Goal: Task Accomplishment & Management: Complete application form

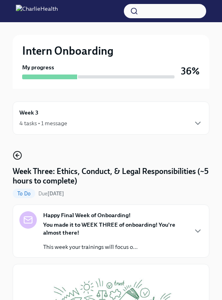
click at [19, 155] on icon "button" at bounding box center [18, 156] width 10 height 10
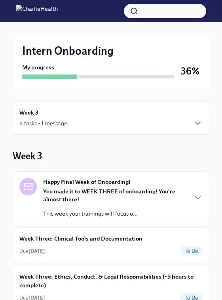
click at [46, 125] on div "4 tasks • 1 message" at bounding box center [43, 123] width 48 height 8
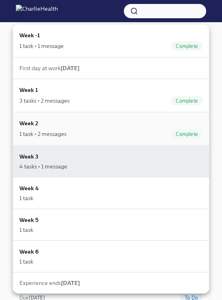
click at [59, 132] on div "1 task • 2 messages" at bounding box center [42, 134] width 47 height 8
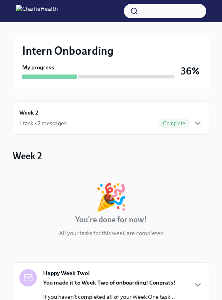
click at [117, 122] on div "1 task • 2 messages Complete" at bounding box center [111, 124] width 184 height 10
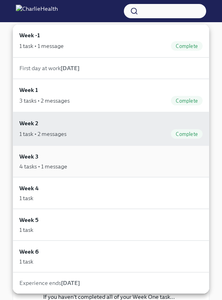
click at [55, 163] on div "4 tasks • 1 message" at bounding box center [43, 167] width 48 height 8
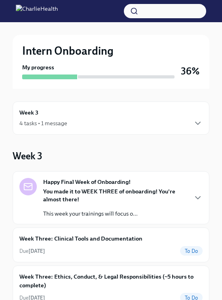
scroll to position [26, 0]
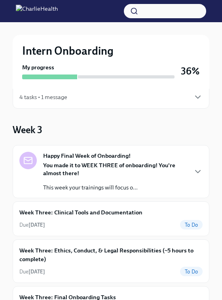
click at [93, 171] on p "You made it to WEEK THREE of onboarding! You're almost there!" at bounding box center [115, 169] width 144 height 16
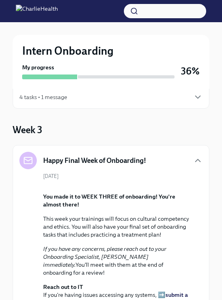
click at [93, 168] on div "Happy Final Week of Onboarding!" at bounding box center [82, 160] width 127 height 17
click at [107, 168] on div "Happy Final Week of Onboarding!" at bounding box center [82, 160] width 127 height 17
click at [107, 161] on h5 "Happy Final Week of Onboarding!" at bounding box center [94, 161] width 103 height 10
click at [198, 157] on icon "button" at bounding box center [198, 161] width 10 height 10
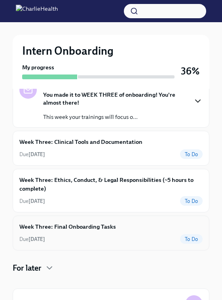
scroll to position [97, 0]
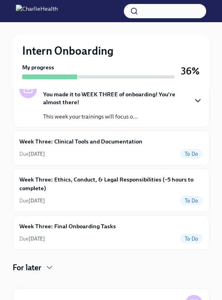
click at [113, 128] on div "Happy Final Week of Onboarding! You made it to WEEK THREE of onboarding! You're…" at bounding box center [111, 162] width 197 height 176
click at [153, 110] on div "You made it to WEEK THREE of onboarding! You're almost there! This week your tr…" at bounding box center [115, 105] width 144 height 30
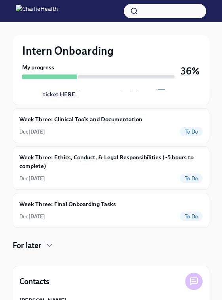
scroll to position [236, 0]
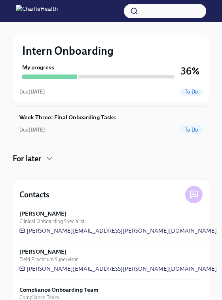
click at [143, 134] on div "Week Three: Final Onboarding Tasks Due [DATE] To Do" at bounding box center [111, 123] width 184 height 21
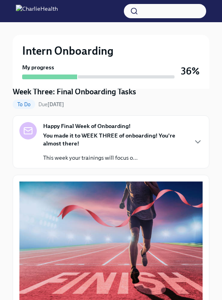
click at [147, 151] on div "You made it to WEEK THREE of onboarding! You're almost there! This week your tr…" at bounding box center [115, 147] width 144 height 30
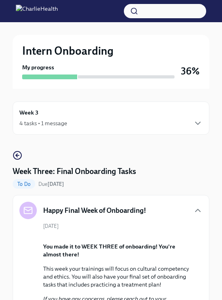
click at [105, 121] on div "4 tasks • 1 message" at bounding box center [111, 124] width 184 height 10
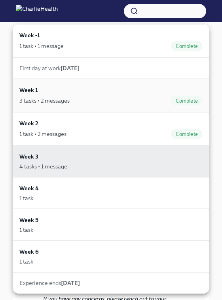
click at [115, 97] on div "3 tasks • 2 messages Complete" at bounding box center [111, 101] width 184 height 10
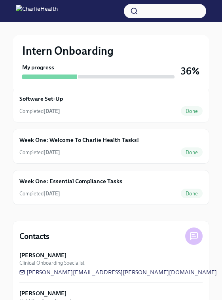
scroll to position [240, 0]
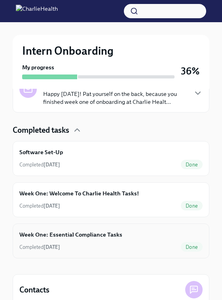
click at [132, 248] on div "Completed [DATE] Done" at bounding box center [111, 247] width 184 height 10
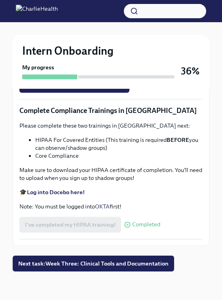
scroll to position [2145, 0]
click at [96, 261] on span "Next task : Week Three: Clinical Tools and Documentation" at bounding box center [93, 264] width 151 height 8
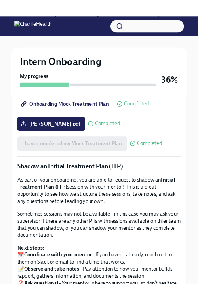
scroll to position [640, 0]
